Goal: Task Accomplishment & Management: Manage account settings

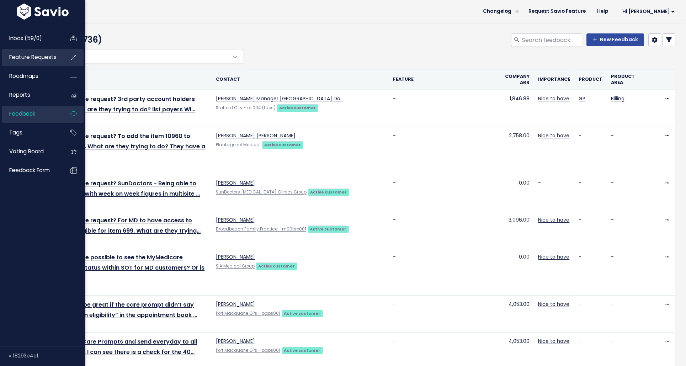
click at [27, 62] on link "Feature Requests" at bounding box center [30, 57] width 57 height 16
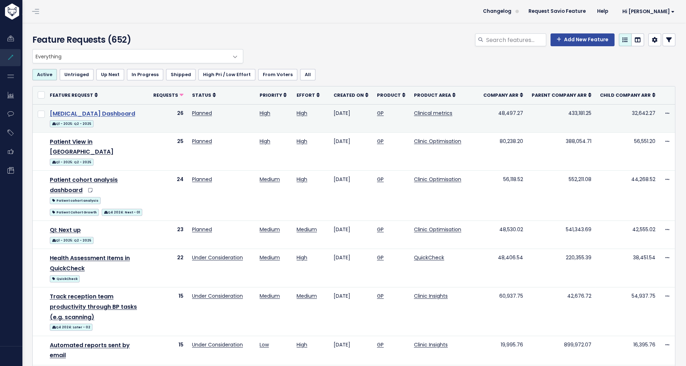
click at [88, 112] on link "[MEDICAL_DATA] Dashboard" at bounding box center [92, 114] width 85 height 8
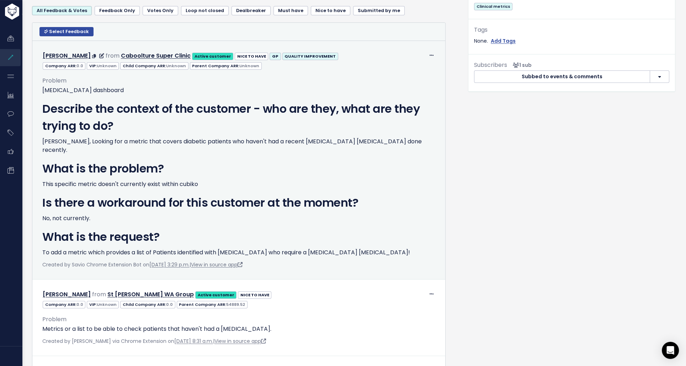
scroll to position [360, 0]
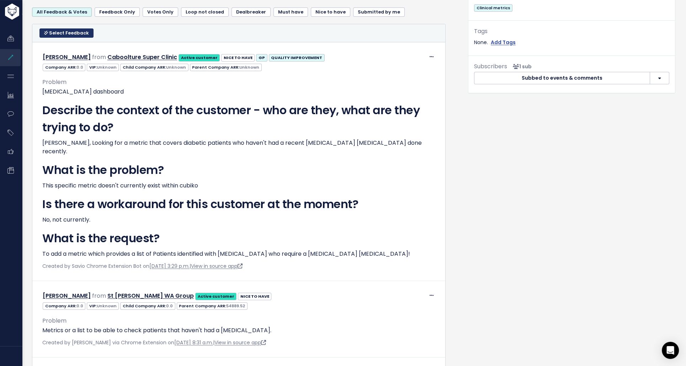
click at [56, 33] on span "Select Feedback" at bounding box center [69, 33] width 40 height 6
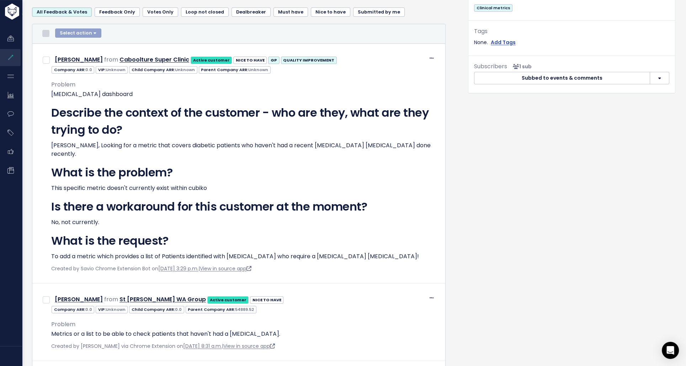
click at [48, 34] on input "checkbox" at bounding box center [45, 33] width 7 height 7
checkbox input "true"
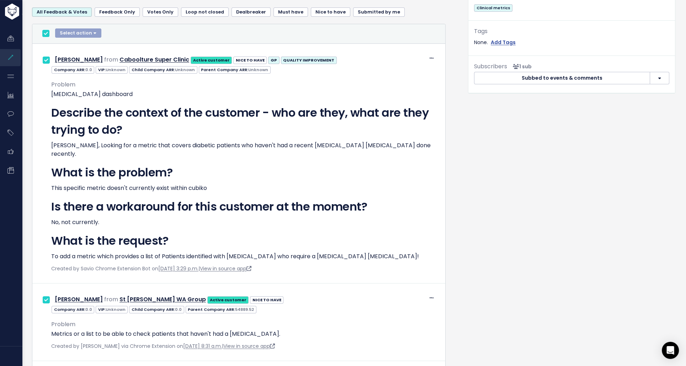
checkbox input "true"
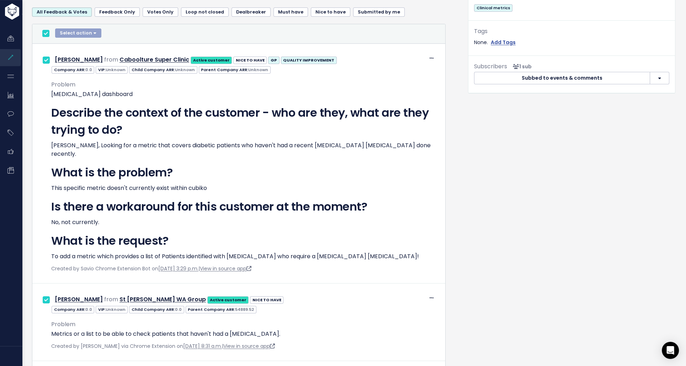
checkbox input "true"
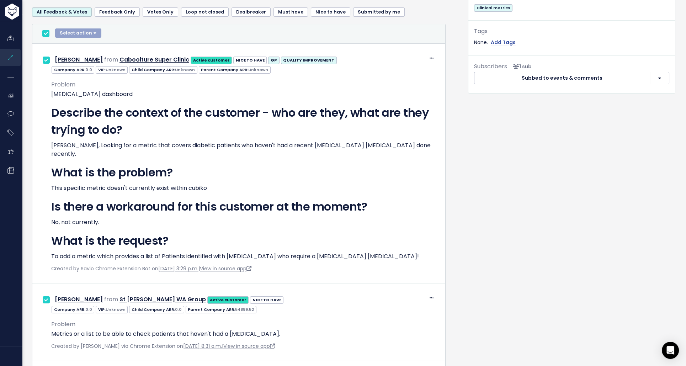
checkbox input "true"
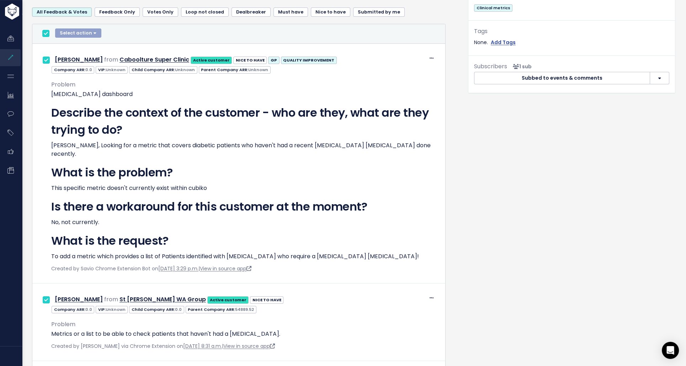
checkbox input "true"
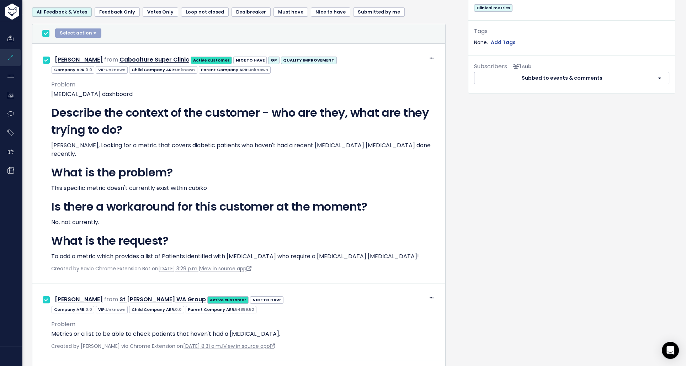
checkbox input "true"
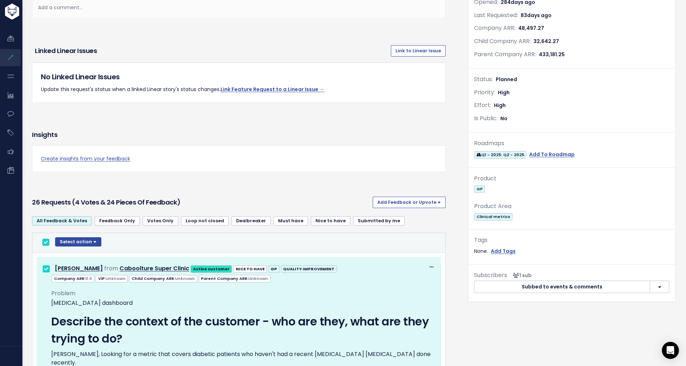
scroll to position [159, 0]
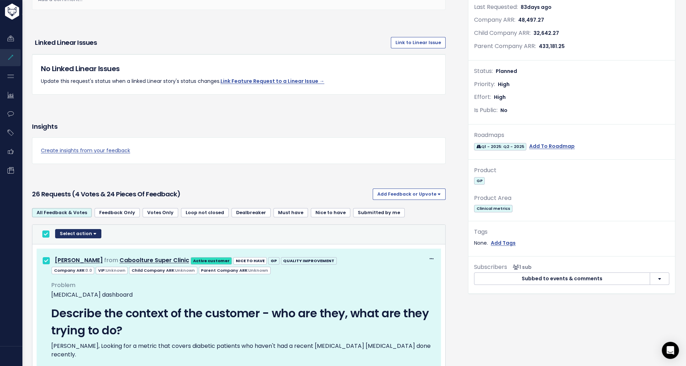
click at [96, 231] on button "Select action" at bounding box center [78, 233] width 46 height 9
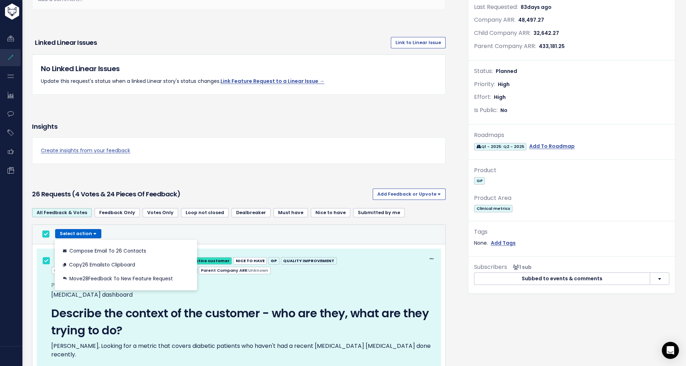
click at [384, 222] on div "All Feedback & Votes Feedback Only Votes Only Loop not closed Dealbreaker Must …" at bounding box center [239, 216] width 414 height 18
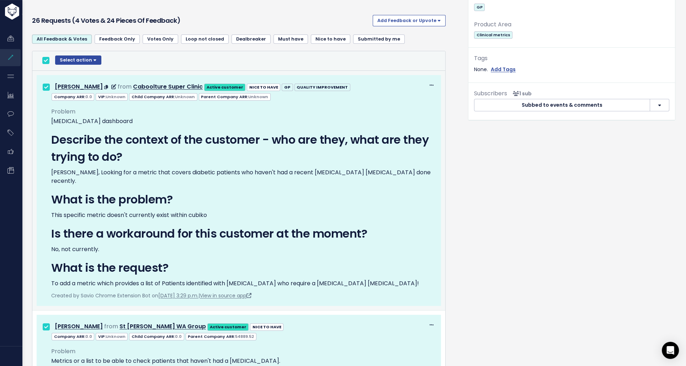
scroll to position [335, 0]
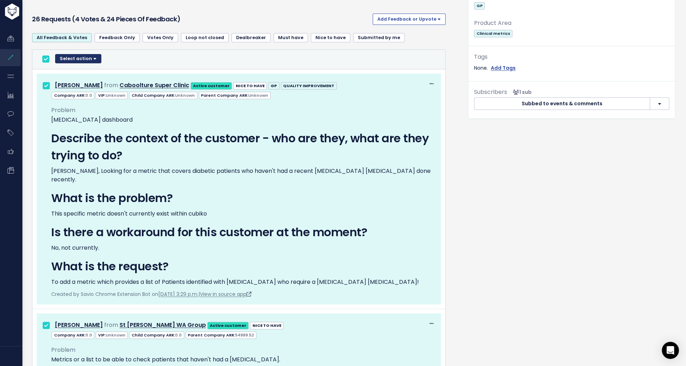
click at [90, 59] on button "Select action" at bounding box center [78, 58] width 46 height 9
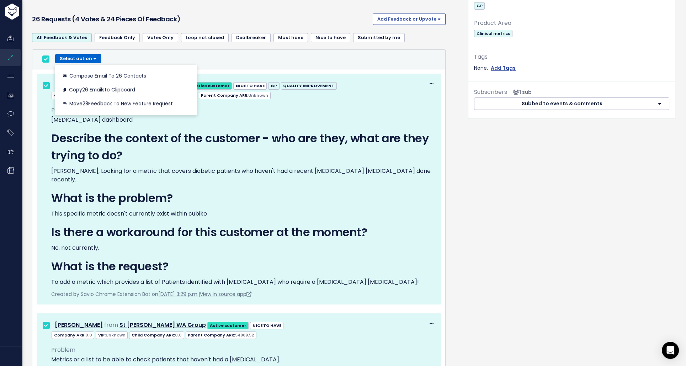
click at [118, 58] on div "Select action Compose Email to 26 Contacts Copy 26 Emails to Clipboard Move 28 …" at bounding box center [238, 59] width 399 height 11
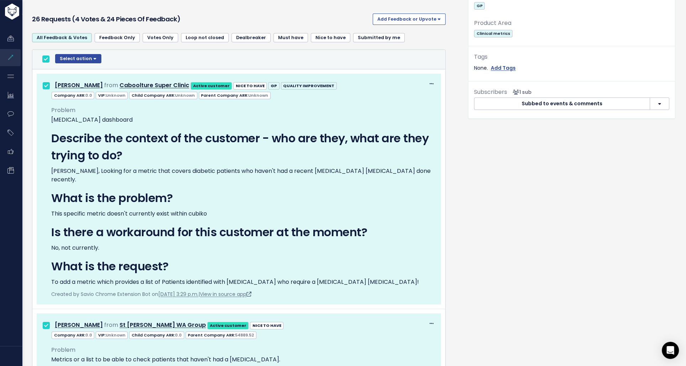
click at [99, 37] on link "Feedback Only" at bounding box center [117, 37] width 45 height 9
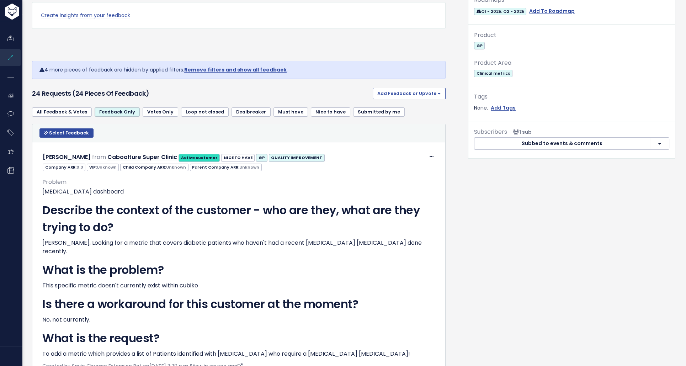
scroll to position [297, 0]
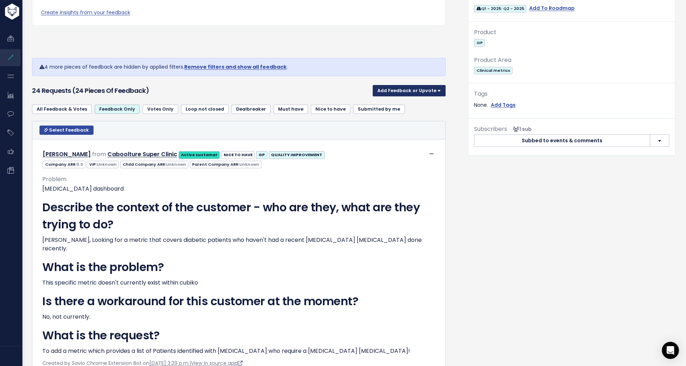
click at [402, 93] on button "Add Feedback or Upvote" at bounding box center [409, 90] width 73 height 11
click at [289, 82] on div "24 Requests (24 pieces of Feedback) Add Feedback or Upvote Upvote Add Feedback" at bounding box center [239, 91] width 414 height 18
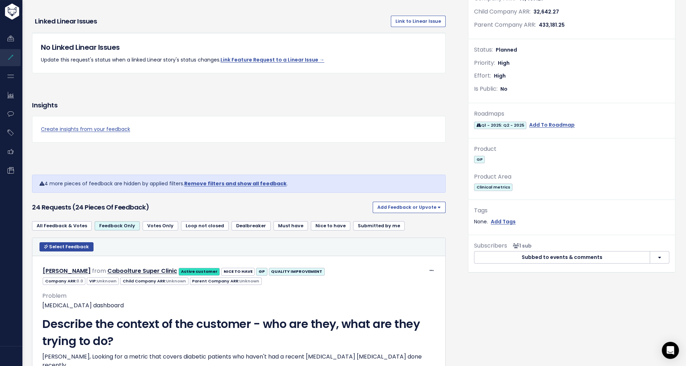
scroll to position [179, 0]
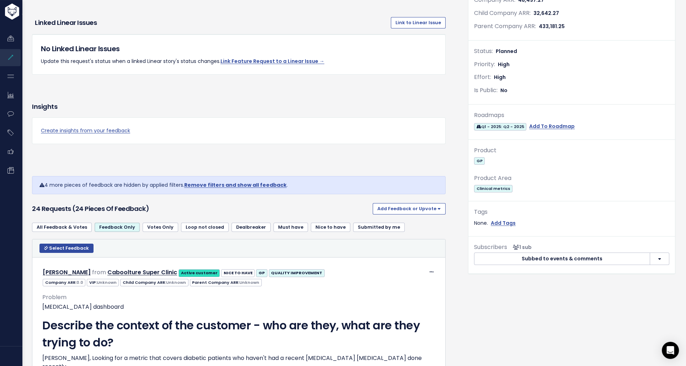
click at [266, 184] on link "Remove filters and show all feedback" at bounding box center [235, 184] width 102 height 7
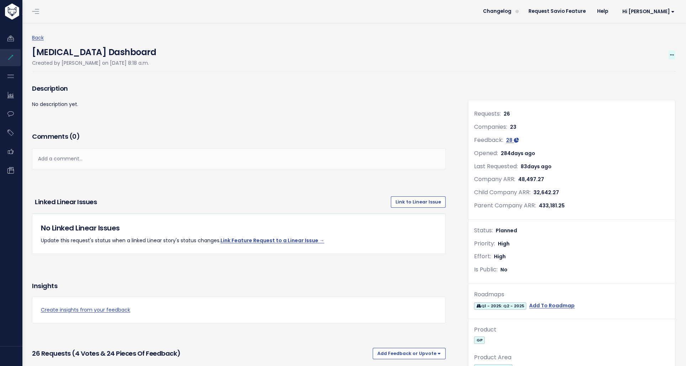
click at [670, 55] on icon at bounding box center [672, 55] width 4 height 5
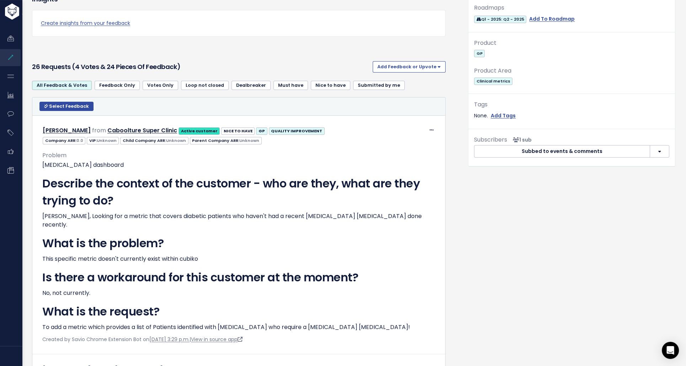
scroll to position [287, 0]
click at [49, 105] on span "Select Feedback" at bounding box center [69, 106] width 40 height 6
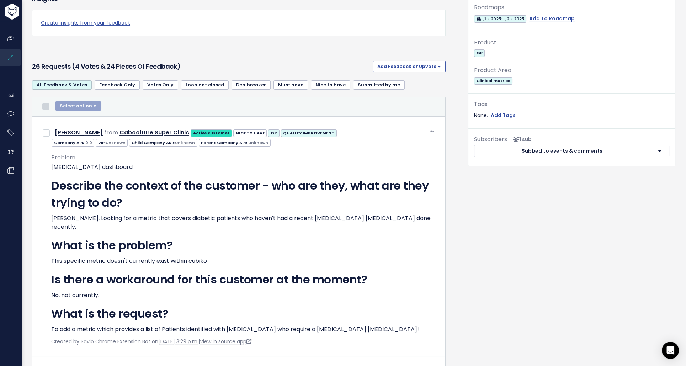
click at [44, 106] on input "checkbox" at bounding box center [45, 106] width 7 height 7
checkbox input "true"
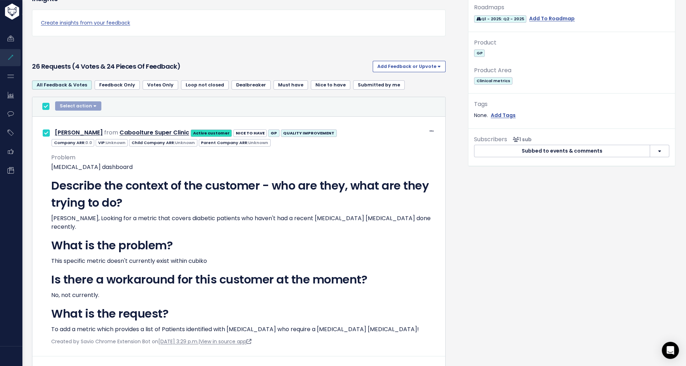
checkbox input "true"
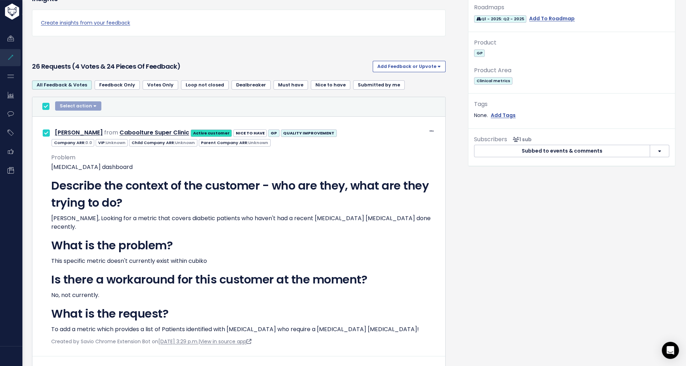
checkbox input "true"
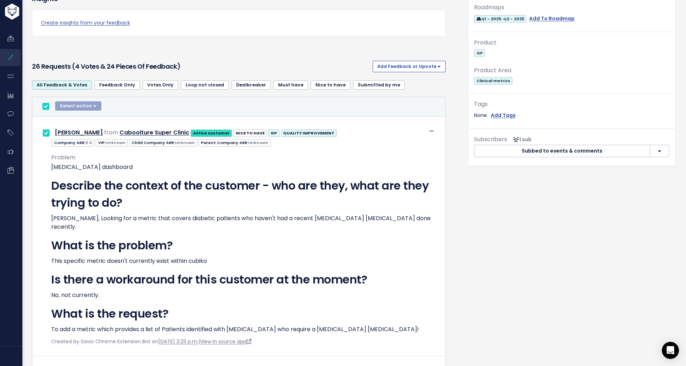
checkbox input "true"
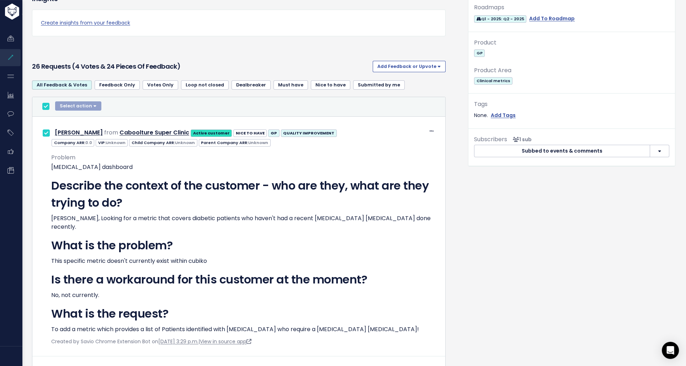
checkbox input "true"
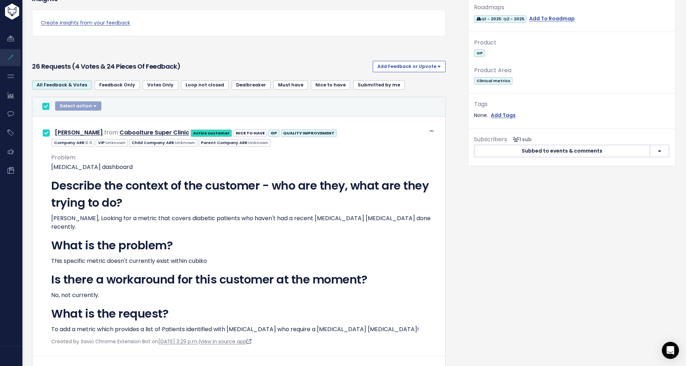
checkbox input "true"
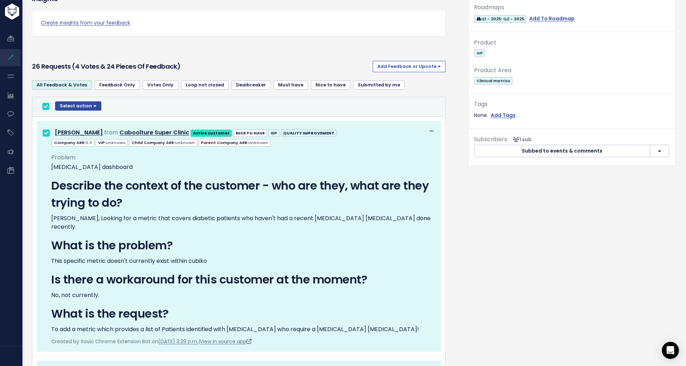
click at [272, 110] on th "Select Feedback Select action Compose Email to 26 Contacts Copy 26 Emails to Cl…" at bounding box center [238, 107] width 413 height 20
click at [50, 104] on div "Select action Compose Email to 26 Contacts Copy 26 Emails to Clipboard Move 28 …" at bounding box center [238, 106] width 399 height 11
click at [46, 105] on input "checkbox" at bounding box center [45, 106] width 7 height 7
checkbox input "false"
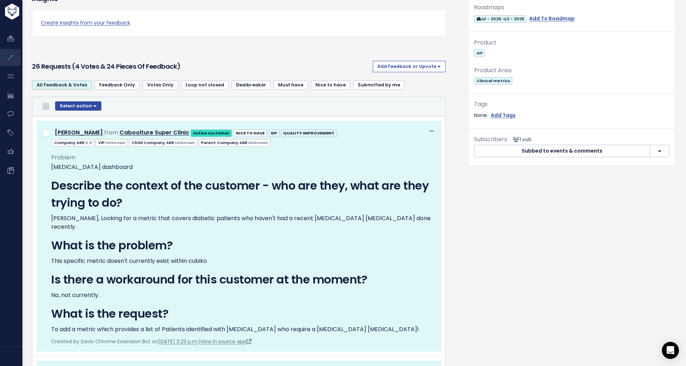
checkbox input "false"
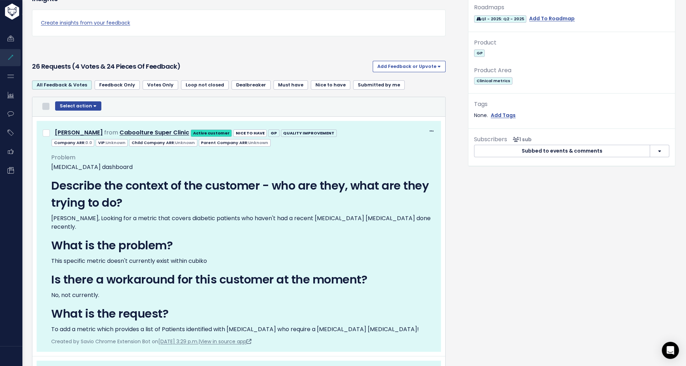
checkbox input "false"
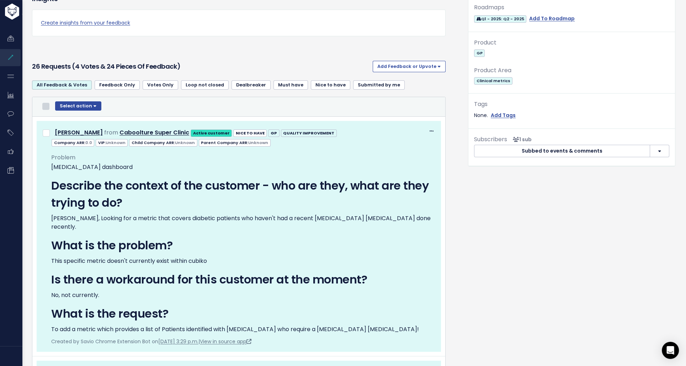
checkbox input "false"
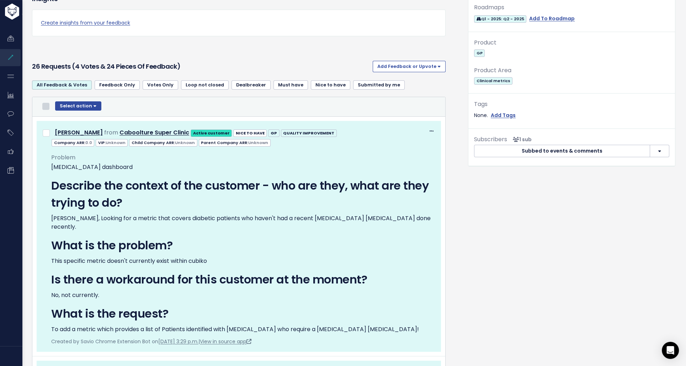
checkbox input "false"
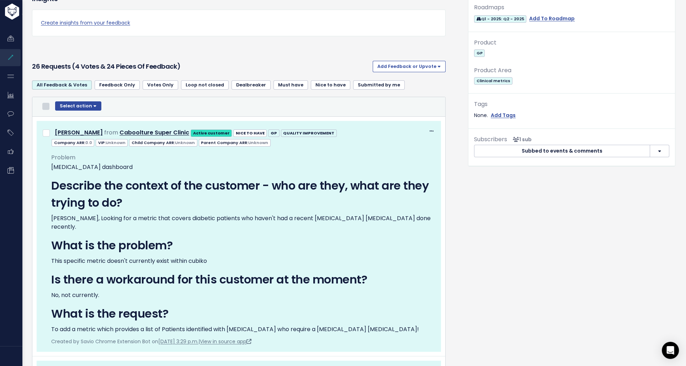
checkbox input "false"
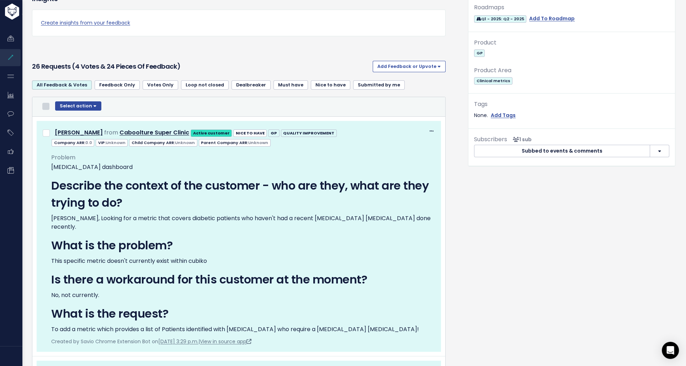
checkbox input "false"
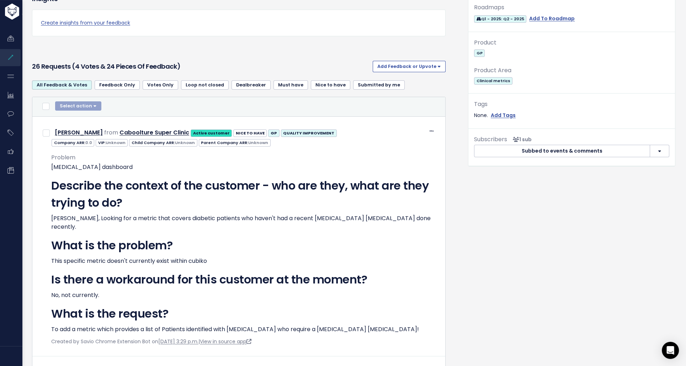
click at [403, 101] on div "Select action Compose Email to 0 Contacts Copy 0 Emails to Clipboard Move 0 Fee…" at bounding box center [238, 106] width 399 height 11
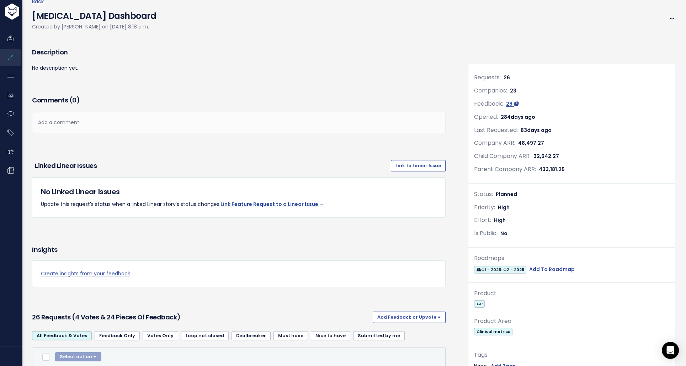
scroll to position [0, 0]
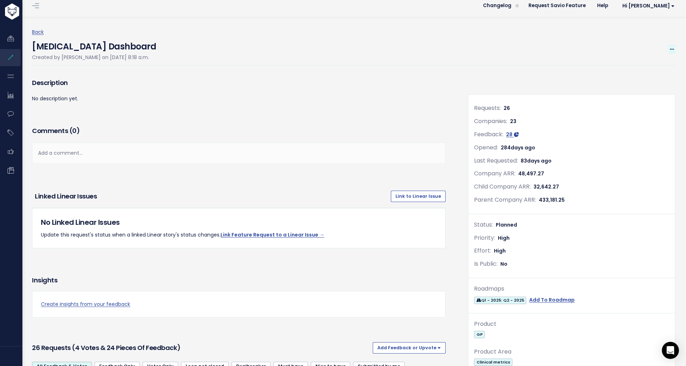
click at [669, 49] on span at bounding box center [672, 49] width 7 height 9
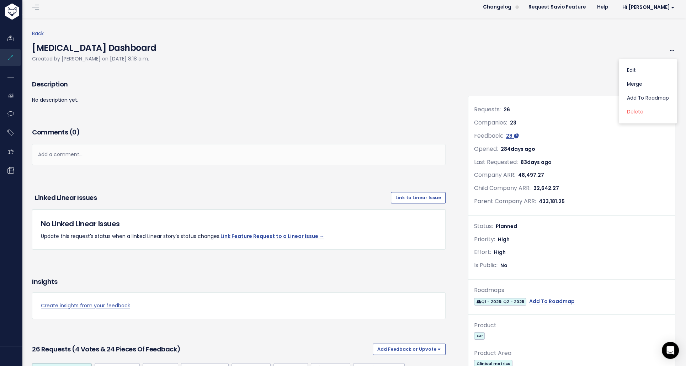
click at [560, 65] on div "Diabetes Dashboard Created by Amanda Johnson on Dec. 6, 2024, 8:18 a.m. Edit Me…" at bounding box center [354, 52] width 644 height 29
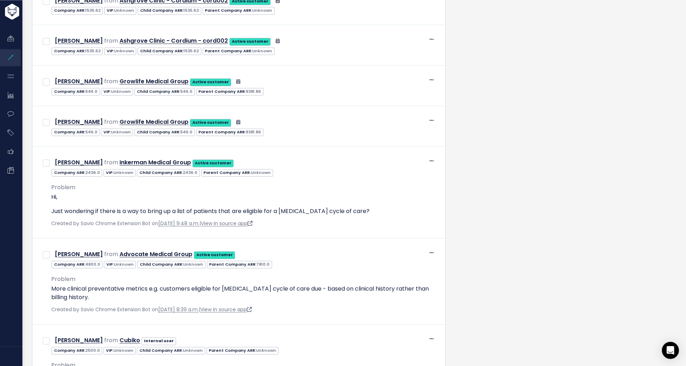
scroll to position [2787, 0]
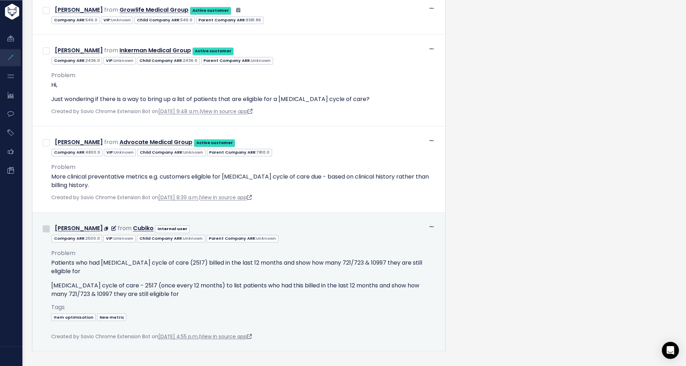
click at [49, 225] on input "checkbox" at bounding box center [46, 228] width 7 height 7
checkbox input "true"
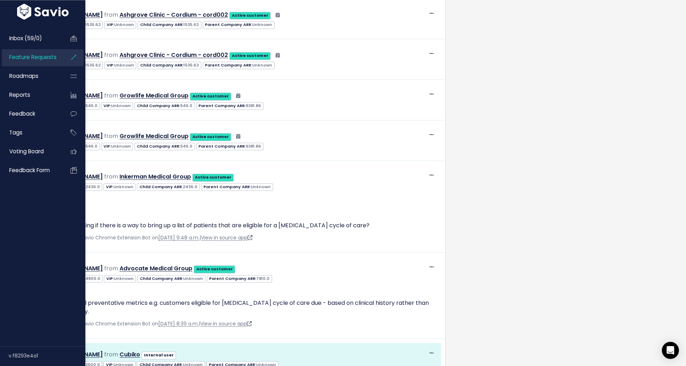
scroll to position [2661, 0]
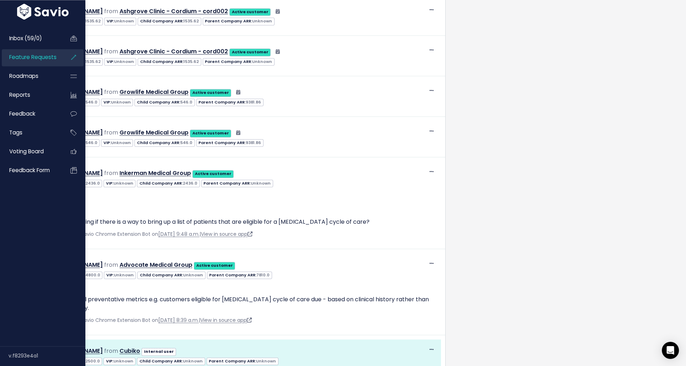
click at [37, 64] on link "Feature Requests" at bounding box center [30, 57] width 57 height 16
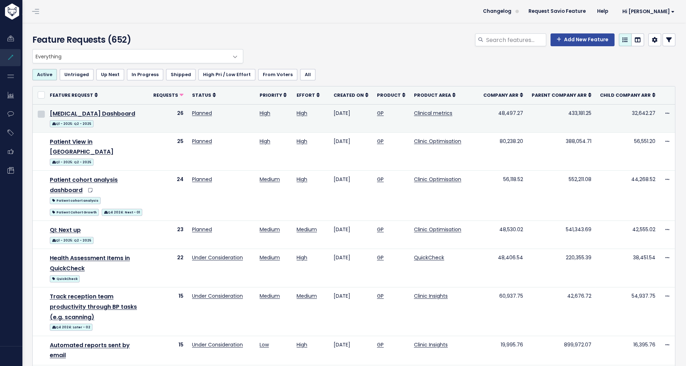
click at [41, 114] on input "checkbox" at bounding box center [41, 114] width 7 height 7
checkbox input "true"
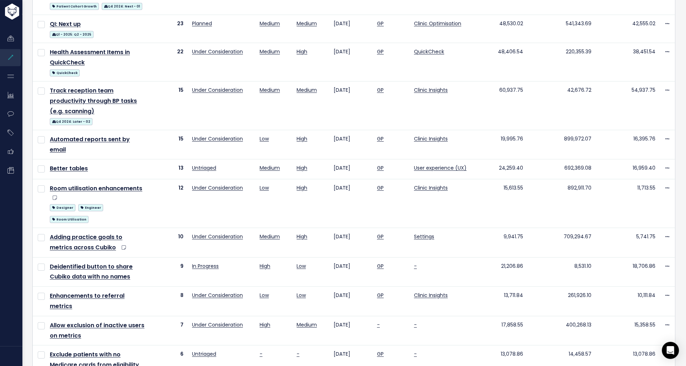
scroll to position [423, 0]
